Goal: Task Accomplishment & Management: Complete application form

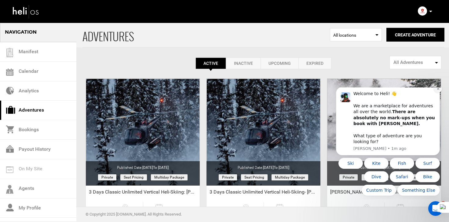
click at [437, 90] on icon "Dismiss notification" at bounding box center [438, 88] width 3 height 3
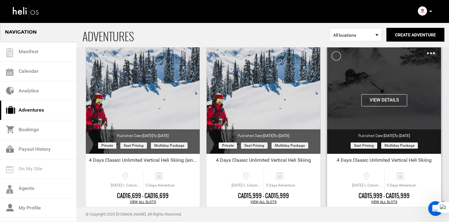
scroll to position [764, 0]
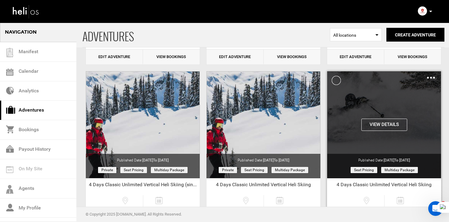
click at [432, 79] on div "Clone De-Activate Share Delete" at bounding box center [431, 77] width 8 height 7
click at [431, 78] on img at bounding box center [431, 78] width 8 height 2
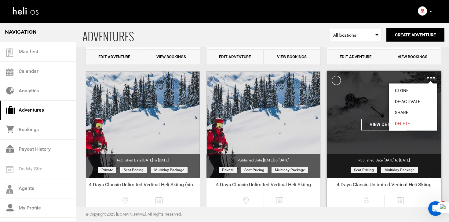
click at [413, 89] on link "Clone" at bounding box center [413, 90] width 48 height 11
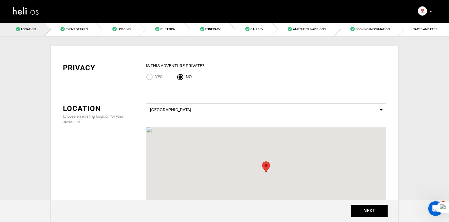
click at [150, 78] on input "Yes" at bounding box center [150, 77] width 9 height 8
radio input "true"
radio input "false"
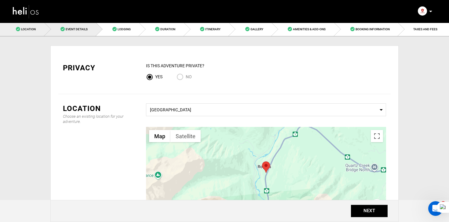
click at [75, 25] on link "Event Details" at bounding box center [71, 29] width 52 height 14
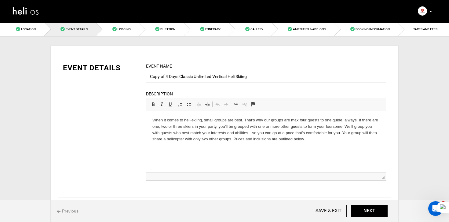
click at [270, 76] on input "Copy of 4 Days Classic Unlimited Vertical Heli Skiing" at bounding box center [266, 76] width 240 height 13
paste input "4 Day Classic - MLK Weekend"
type input "4 Day Classic - MLK Weekend"
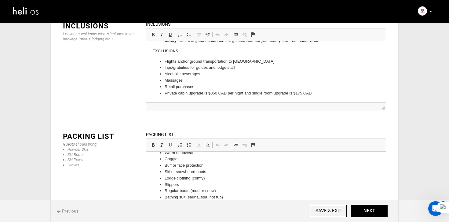
scroll to position [149, 0]
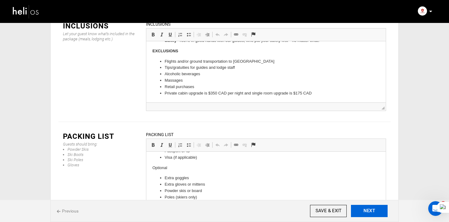
click at [366, 205] on button "NEXT" at bounding box center [369, 211] width 37 height 12
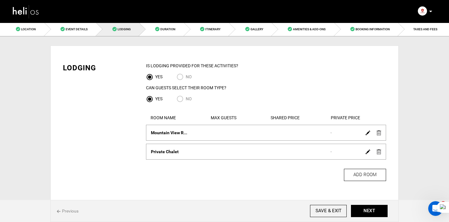
click at [368, 131] on link at bounding box center [368, 132] width 5 height 9
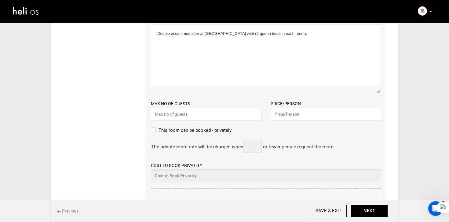
scroll to position [142, 0]
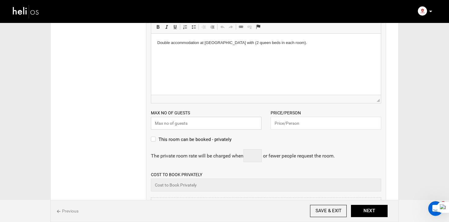
click at [169, 126] on input "text" at bounding box center [206, 123] width 111 height 13
type input "2"
click at [308, 125] on input "text" at bounding box center [326, 123] width 111 height 13
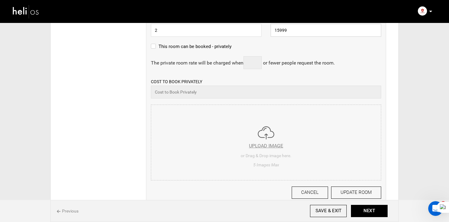
scroll to position [237, 0]
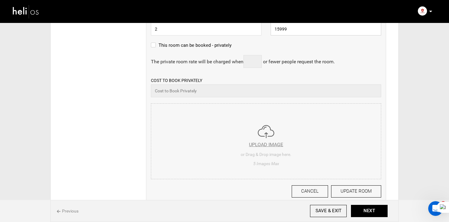
type input "15999"
click at [271, 145] on div "ROOM NAME Mountain View Room Please enter room name. DESCRIPTION Rich Text Edit…" at bounding box center [266, 50] width 240 height 325
click at [349, 195] on button "UPDATE ROOM" at bounding box center [356, 191] width 50 height 12
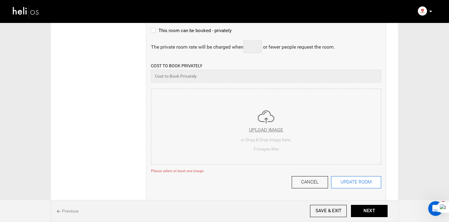
scroll to position [342, 0]
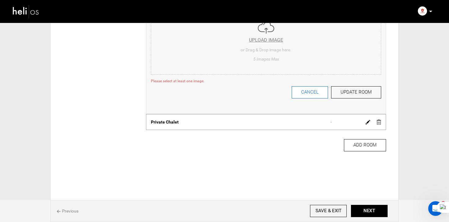
click at [314, 89] on button "CANCEL" at bounding box center [310, 92] width 36 height 12
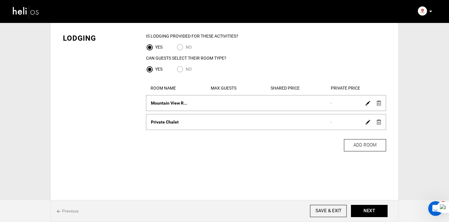
scroll to position [30, 0]
click at [379, 106] on link at bounding box center [379, 102] width 5 height 9
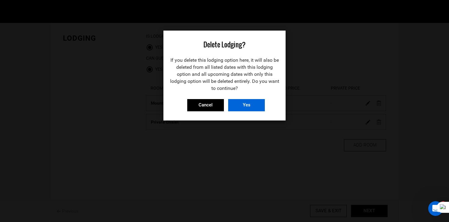
click at [264, 105] on input "Yes" at bounding box center [246, 105] width 37 height 12
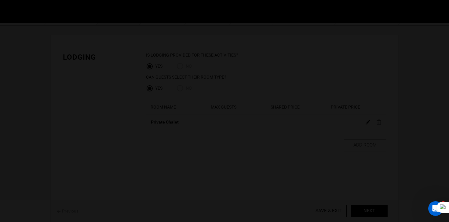
scroll to position [11, 0]
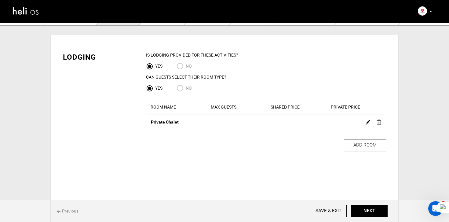
click at [381, 125] on link at bounding box center [379, 121] width 5 height 9
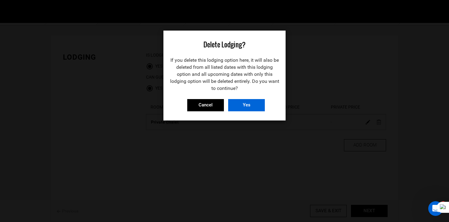
click at [258, 106] on input "Yes" at bounding box center [246, 105] width 37 height 12
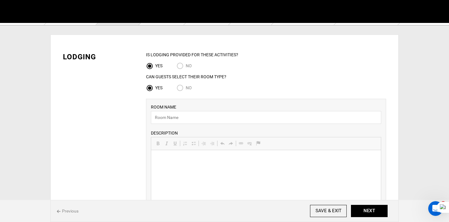
scroll to position [0, 0]
click at [182, 82] on div "IS Lodging Provided for These activities? YES NO Can Guests Select Their Room T…" at bounding box center [266, 74] width 240 height 44
click at [182, 86] on input "No" at bounding box center [181, 88] width 9 height 8
radio input "true"
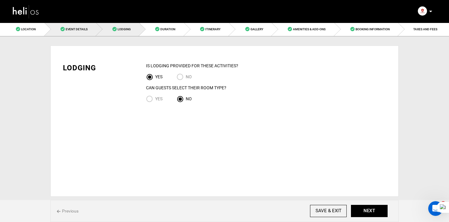
click at [88, 29] on link "Event Details" at bounding box center [71, 29] width 52 height 14
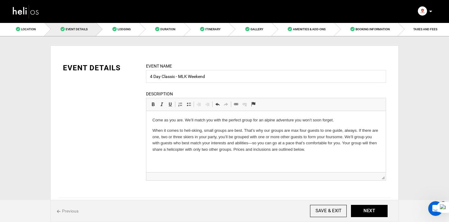
click at [152, 117] on html "Come as you are. We’ll match you with the perfect group for an alpine adventure…" at bounding box center [266, 135] width 240 height 48
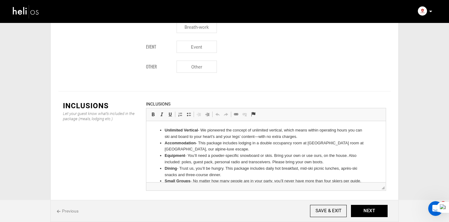
scroll to position [899, 0]
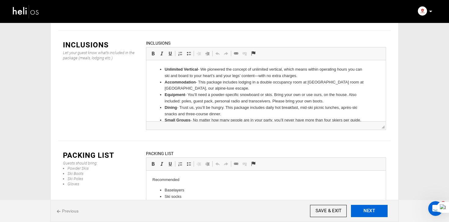
click at [374, 209] on button "NEXT" at bounding box center [369, 211] width 37 height 12
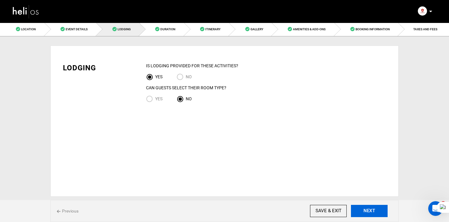
click at [374, 209] on button "NEXT" at bounding box center [369, 211] width 37 height 12
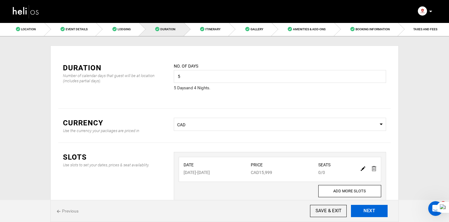
click at [374, 209] on button "NEXT" at bounding box center [369, 211] width 37 height 12
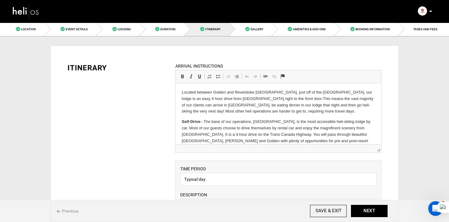
click at [179, 31] on link "Duration" at bounding box center [161, 29] width 45 height 14
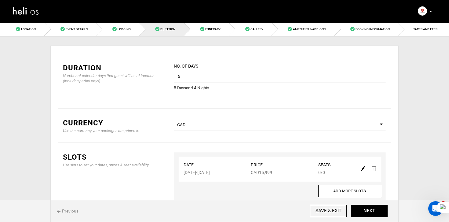
scroll to position [42, 0]
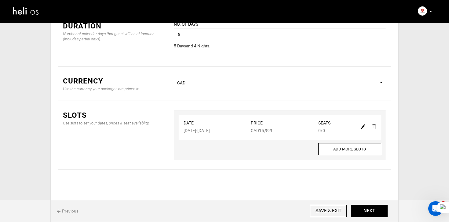
click at [362, 126] on img at bounding box center [363, 126] width 5 height 5
type input "04/01/2026"
type input "04/05/2026"
type input "15999"
type input "0"
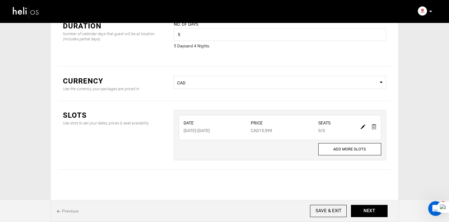
type input "0"
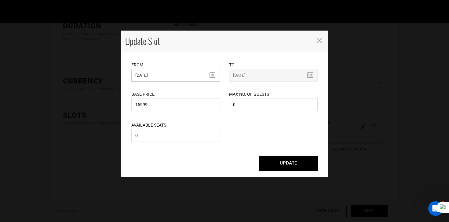
click at [157, 78] on input "04/01/2026" at bounding box center [175, 75] width 89 height 13
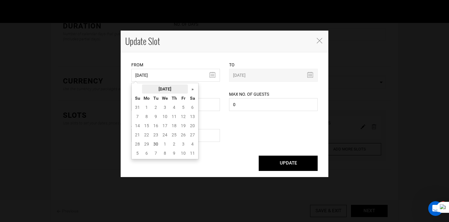
click at [169, 89] on th "September 2025" at bounding box center [165, 88] width 46 height 9
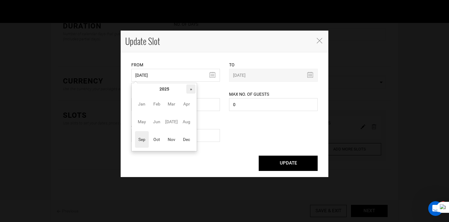
click at [194, 88] on th "»" at bounding box center [190, 88] width 9 height 9
click at [141, 105] on span "Jan" at bounding box center [142, 104] width 14 height 17
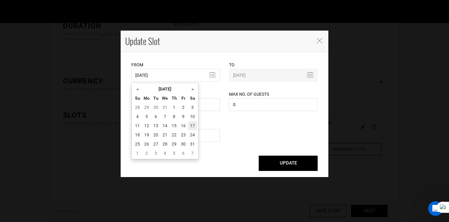
click at [192, 127] on td "17" at bounding box center [192, 125] width 9 height 9
type input "[DATE]"
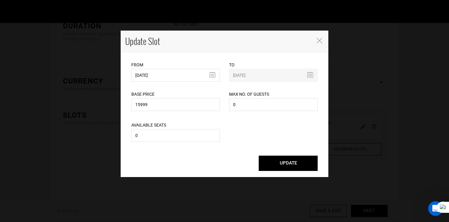
click at [292, 159] on button "UPDATE" at bounding box center [288, 163] width 59 height 15
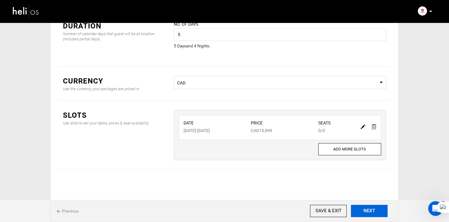
click at [383, 212] on button "NEXT" at bounding box center [369, 211] width 37 height 12
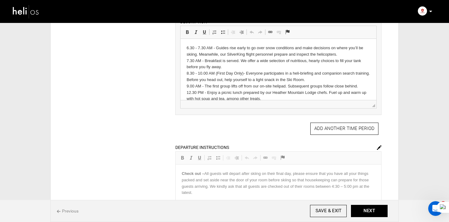
scroll to position [319, 0]
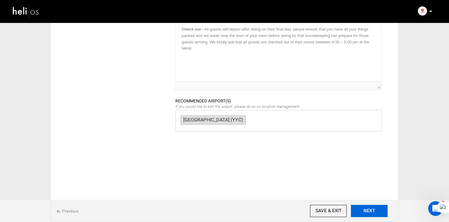
click at [370, 213] on button "NEXT" at bounding box center [369, 211] width 37 height 12
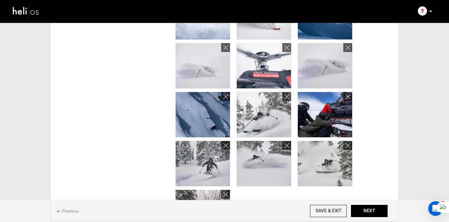
scroll to position [388, 0]
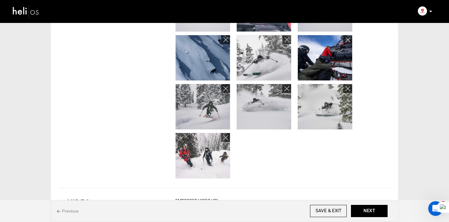
click at [367, 204] on div "Previous SAVE & EXIT NEXT" at bounding box center [224, 211] width 348 height 22
click at [369, 211] on button "NEXT" at bounding box center [369, 211] width 37 height 12
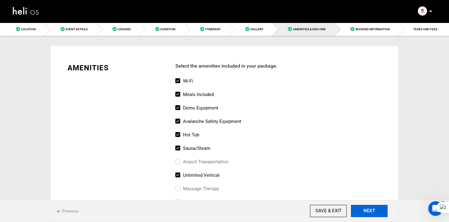
click at [369, 211] on button "NEXT" at bounding box center [369, 211] width 37 height 12
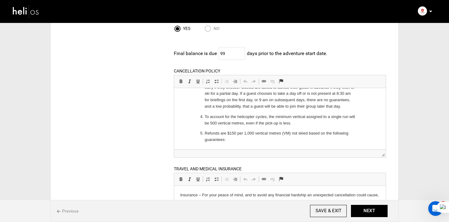
scroll to position [199, 0]
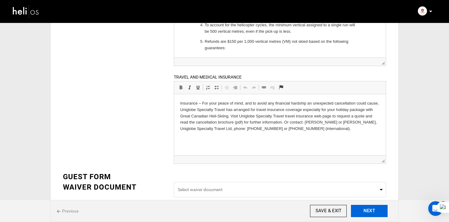
click at [371, 215] on button "NEXT" at bounding box center [369, 211] width 37 height 12
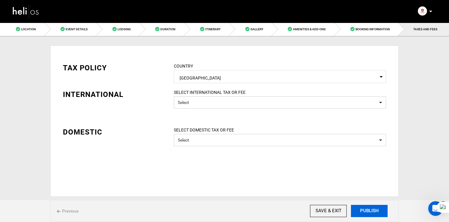
click at [378, 210] on button "PUBLISH" at bounding box center [369, 211] width 37 height 12
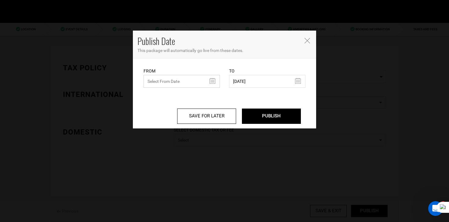
click at [179, 84] on input "text" at bounding box center [182, 81] width 76 height 13
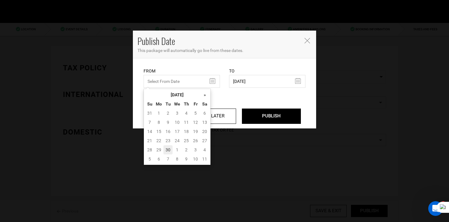
click at [165, 148] on td "30" at bounding box center [168, 149] width 9 height 9
type input "[DATE]"
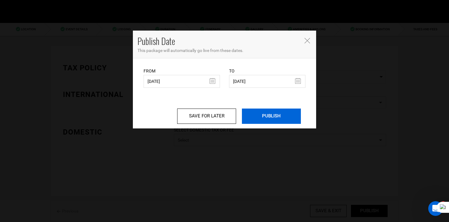
click at [265, 118] on input "PUBLISH" at bounding box center [271, 116] width 59 height 15
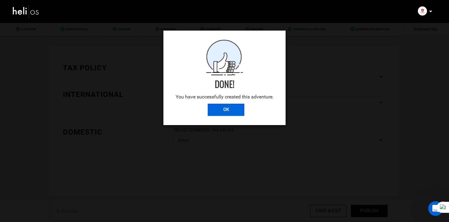
click at [235, 108] on input "OK" at bounding box center [226, 110] width 37 height 12
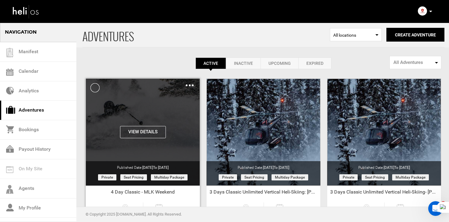
click at [192, 86] on img at bounding box center [190, 85] width 8 height 2
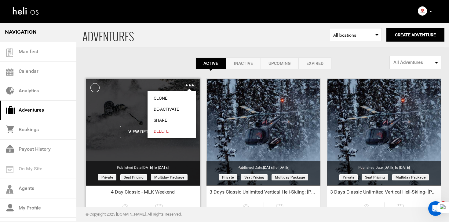
click at [167, 119] on link "Share" at bounding box center [172, 120] width 48 height 11
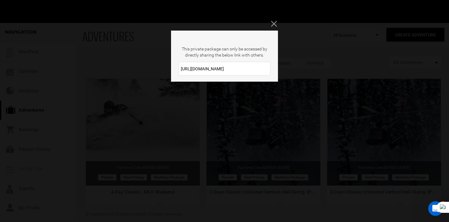
click at [230, 65] on input "https://heli.life/chVTpi" at bounding box center [225, 69] width 92 height 14
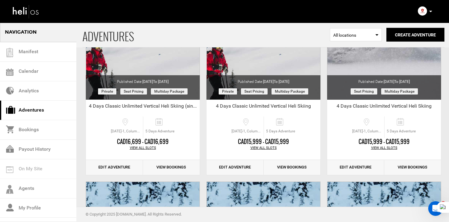
scroll to position [842, 0]
click at [363, 166] on link "Edit Adventure" at bounding box center [355, 167] width 57 height 15
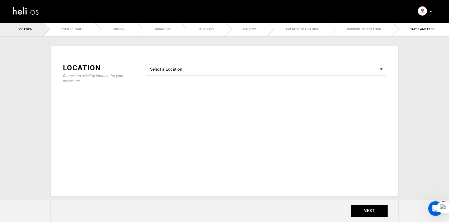
radio input "true"
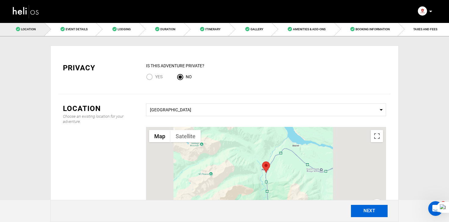
click at [374, 214] on button "NEXT" at bounding box center [369, 211] width 37 height 12
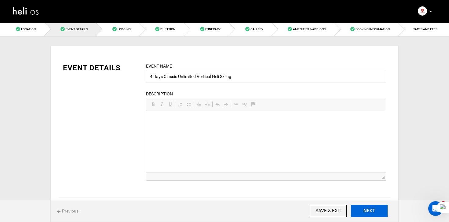
click at [374, 214] on button "NEXT" at bounding box center [369, 211] width 37 height 12
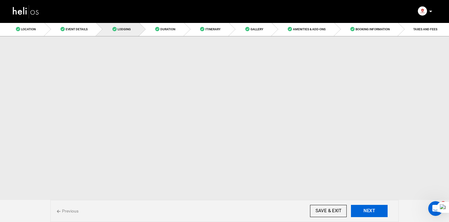
click at [374, 214] on button "NEXT" at bounding box center [369, 211] width 37 height 12
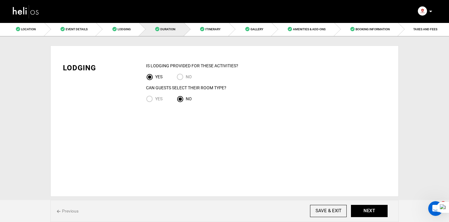
click at [34, 6] on img at bounding box center [26, 11] width 28 height 16
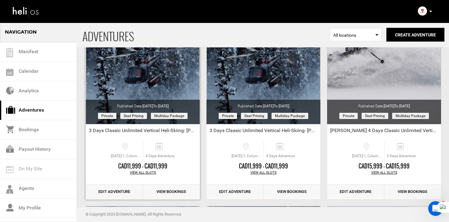
scroll to position [58, 0]
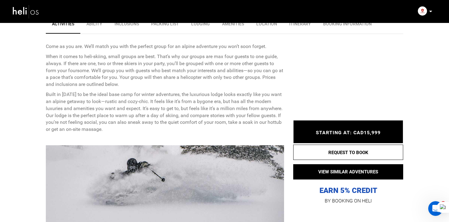
scroll to position [316, 0]
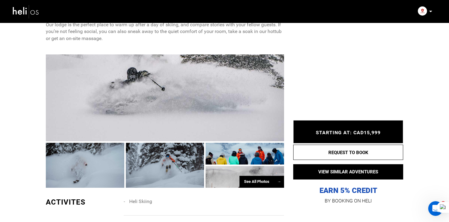
click at [188, 127] on div at bounding box center [165, 97] width 238 height 87
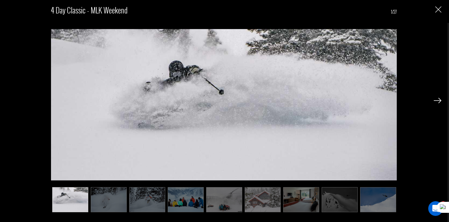
click at [389, 206] on img at bounding box center [378, 199] width 36 height 25
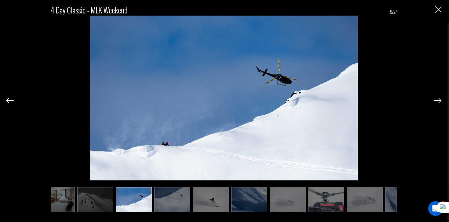
click at [349, 202] on img at bounding box center [365, 199] width 36 height 25
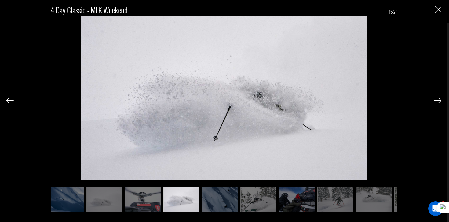
click at [437, 12] on img "Close" at bounding box center [439, 9] width 6 height 6
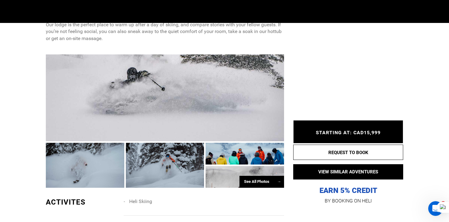
scroll to position [0, 0]
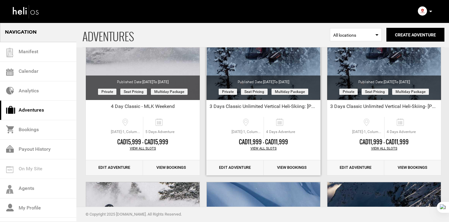
scroll to position [88, 0]
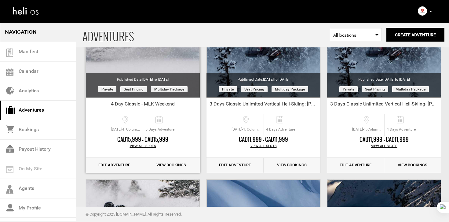
click at [120, 158] on link "Edit Adventure" at bounding box center [114, 165] width 57 height 15
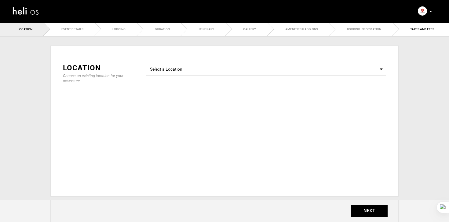
type input "5"
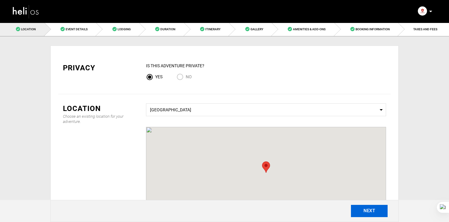
click at [380, 213] on button "NEXT" at bounding box center [369, 211] width 37 height 12
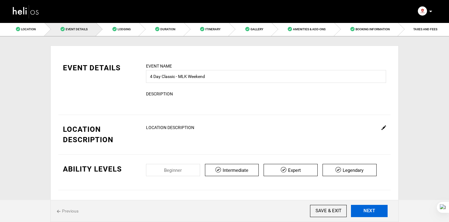
click at [380, 213] on button "NEXT" at bounding box center [369, 211] width 37 height 12
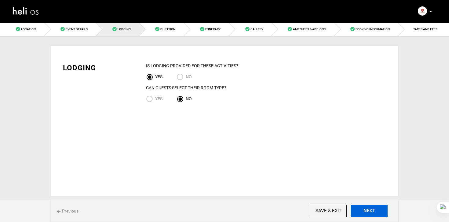
click at [377, 209] on button "NEXT" at bounding box center [369, 211] width 37 height 12
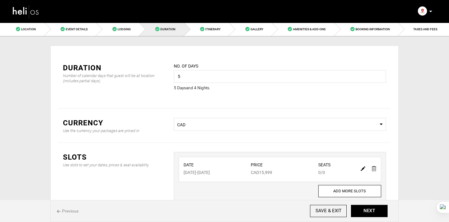
scroll to position [42, 0]
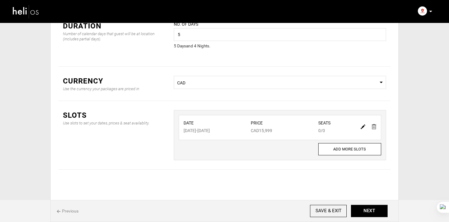
click at [361, 127] on img at bounding box center [363, 126] width 5 height 5
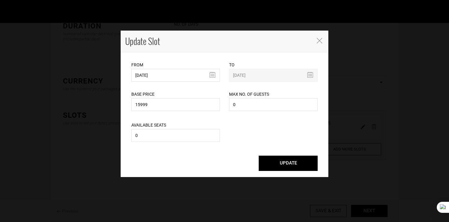
scroll to position [0, 0]
click at [168, 134] on input "0" at bounding box center [175, 135] width 89 height 13
click at [168, 133] on input "0" at bounding box center [175, 135] width 89 height 13
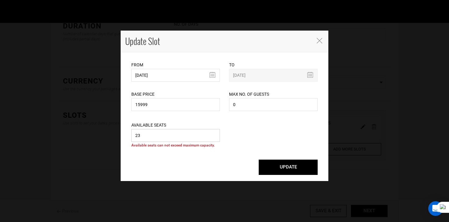
type input "23"
click at [241, 106] on input "0" at bounding box center [273, 104] width 89 height 13
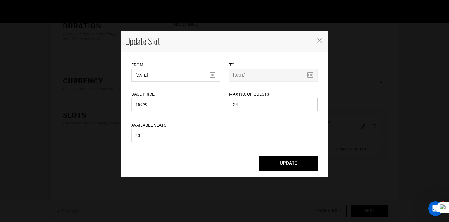
type input "24"
click at [182, 133] on input "23" at bounding box center [175, 135] width 89 height 13
click at [168, 138] on input "23" at bounding box center [175, 135] width 89 height 13
type input "24"
click at [287, 165] on button "UPDATE" at bounding box center [288, 163] width 59 height 15
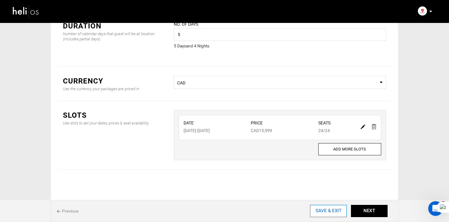
click at [339, 215] on input "SAVE & EXIT" at bounding box center [328, 211] width 37 height 12
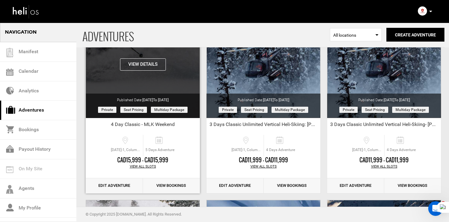
scroll to position [67, 0]
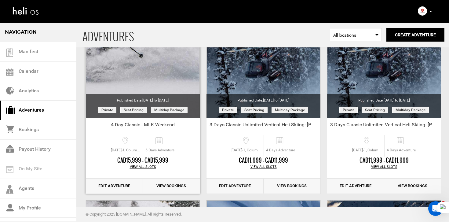
click at [144, 167] on div "View All Slots" at bounding box center [143, 166] width 114 height 5
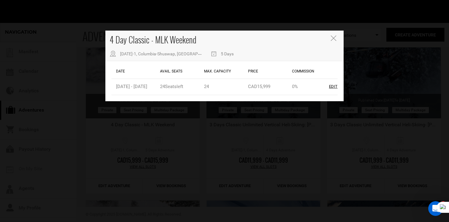
click at [278, 146] on div "4 Day Classic - MLK Weekend [DATE]-1, Columbia-[GEOGRAPHIC_DATA], [GEOGRAPHIC_D…" at bounding box center [224, 111] width 449 height 222
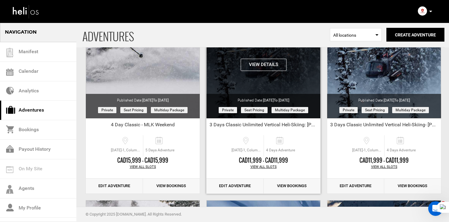
scroll to position [0, 0]
